Goal: Find specific page/section: Find specific page/section

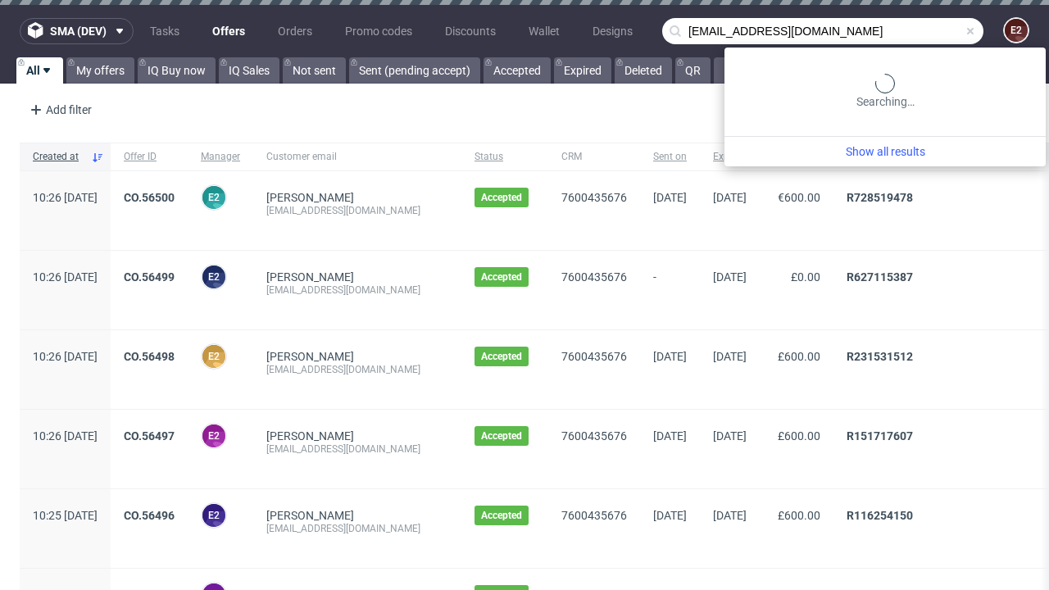
type input "[EMAIL_ADDRESS][DOMAIN_NAME]"
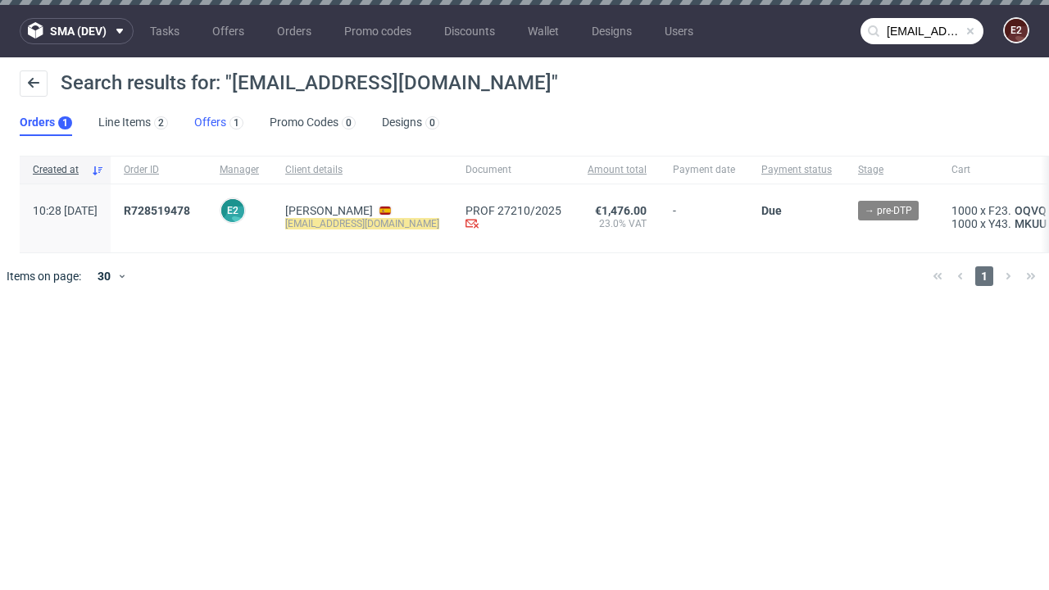
click at [219, 123] on link "Offers 1" at bounding box center [218, 123] width 49 height 26
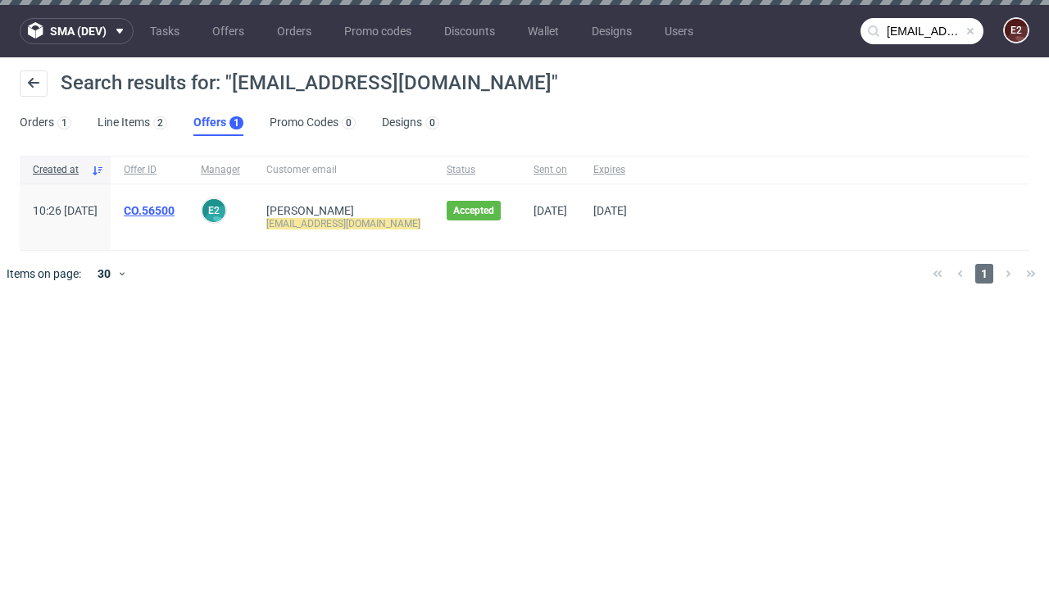
click at [175, 211] on link "CO.56500" at bounding box center [149, 210] width 51 height 13
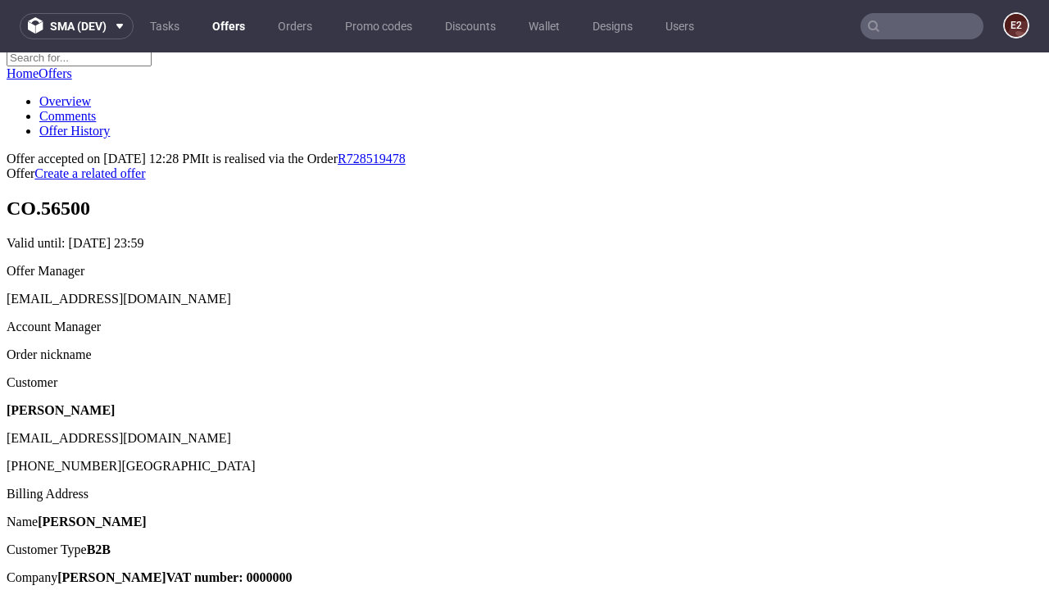
scroll to position [206, 0]
